Goal: Check status: Check status

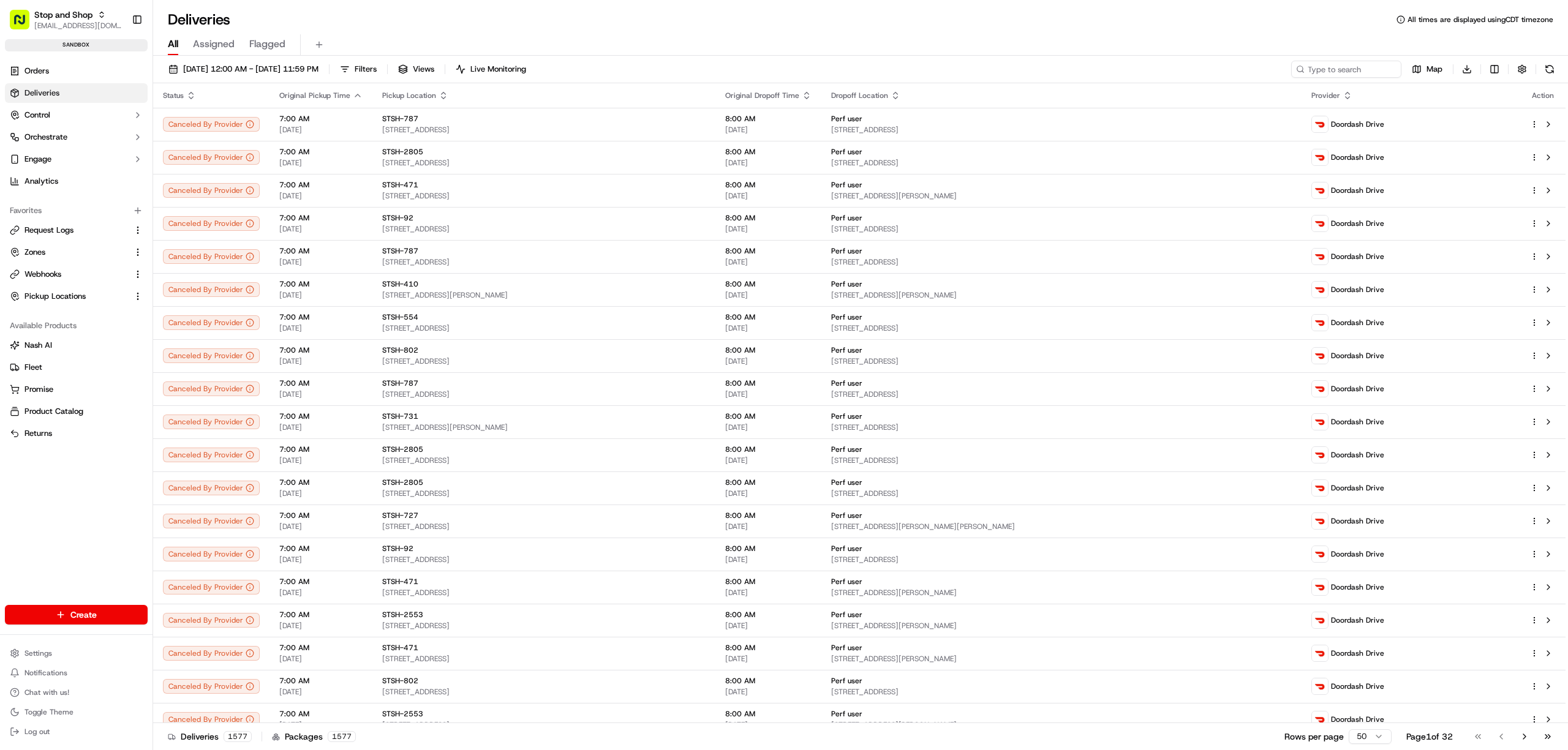
click at [52, 98] on span "Deliveries" at bounding box center [42, 93] width 35 height 11
click at [872, 65] on input at bounding box center [1327, 69] width 147 height 17
paste input "d500791482"
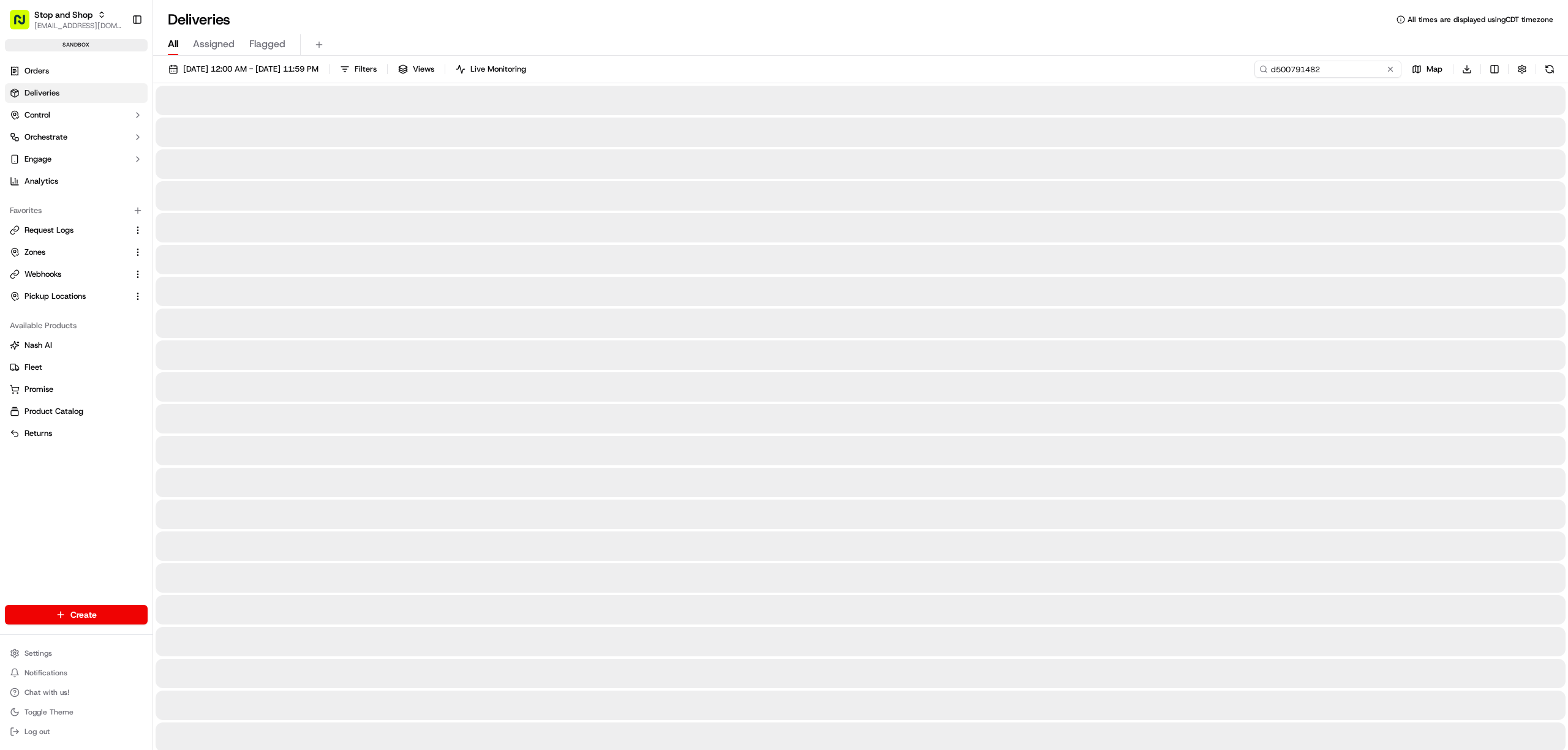
type input "d500791482"
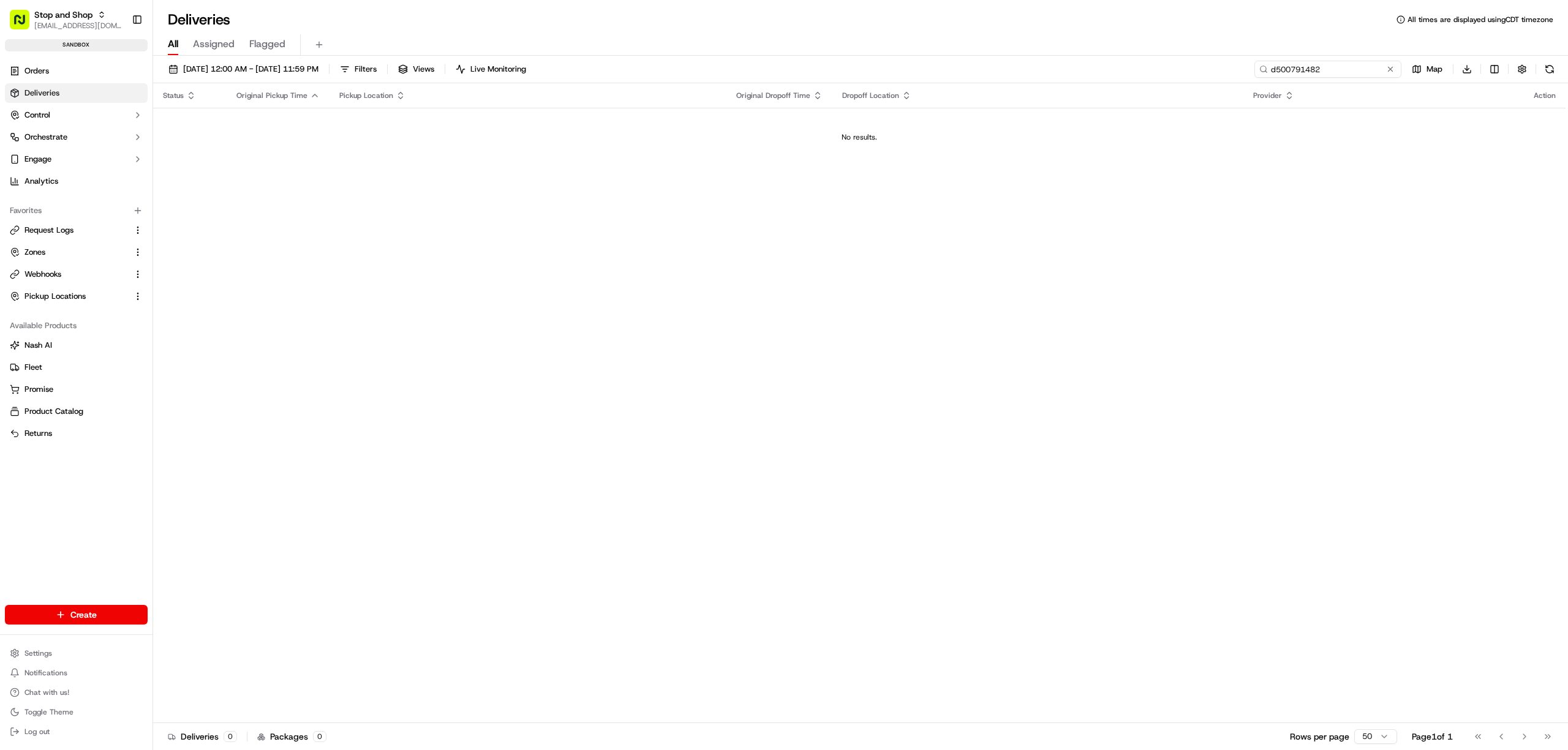
drag, startPoint x: 1328, startPoint y: 69, endPoint x: 1257, endPoint y: 68, distance: 71.0
click at [872, 68] on input "d500791482" at bounding box center [1327, 69] width 147 height 17
